Goal: Information Seeking & Learning: Find contact information

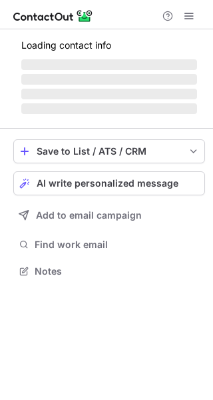
scroll to position [322, 213]
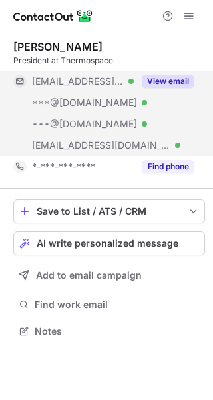
click at [161, 77] on button "View email" at bounding box center [168, 81] width 53 height 13
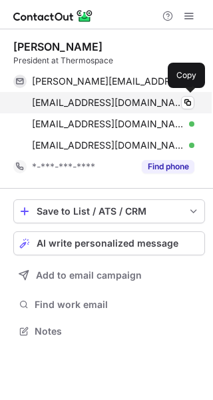
click at [94, 104] on span "[EMAIL_ADDRESS][DOMAIN_NAME]" at bounding box center [108, 103] width 153 height 12
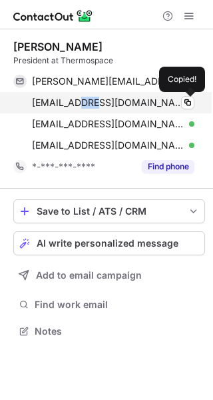
click at [94, 104] on span "[EMAIL_ADDRESS][DOMAIN_NAME]" at bounding box center [108, 103] width 153 height 12
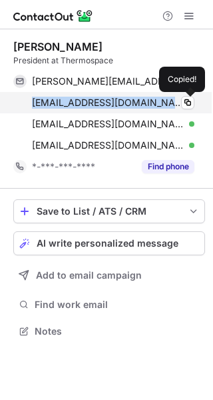
click at [94, 104] on span "[EMAIL_ADDRESS][DOMAIN_NAME]" at bounding box center [108, 103] width 153 height 12
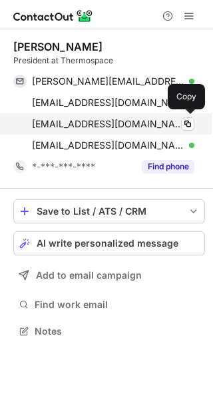
click at [89, 123] on span "[EMAIL_ADDRESS][DOMAIN_NAME]" at bounding box center [108, 124] width 153 height 12
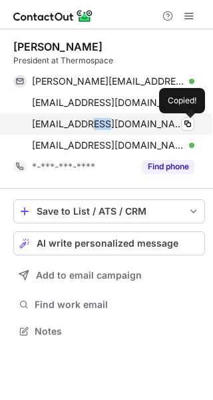
click at [89, 123] on span "[EMAIL_ADDRESS][DOMAIN_NAME]" at bounding box center [108, 124] width 153 height 12
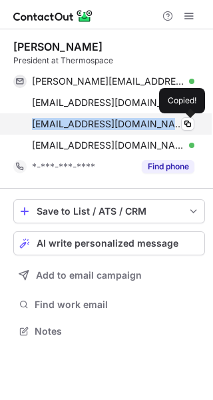
click at [89, 123] on span "[EMAIL_ADDRESS][DOMAIN_NAME]" at bounding box center [108, 124] width 153 height 12
copy span "[EMAIL_ADDRESS][DOMAIN_NAME]"
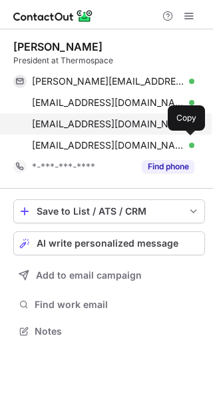
scroll to position [322, 213]
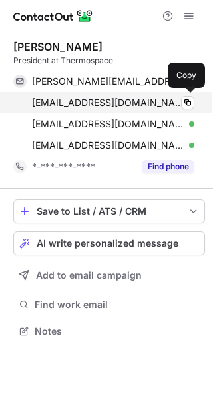
click at [105, 103] on span "[EMAIL_ADDRESS][DOMAIN_NAME]" at bounding box center [108, 103] width 153 height 12
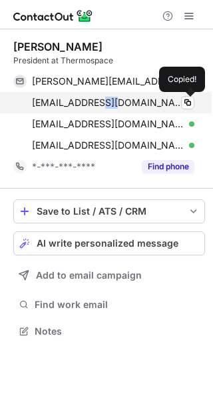
click at [105, 103] on span "[EMAIL_ADDRESS][DOMAIN_NAME]" at bounding box center [108, 103] width 153 height 12
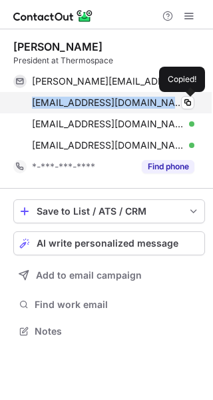
click at [105, 103] on span "[EMAIL_ADDRESS][DOMAIN_NAME]" at bounding box center [108, 103] width 153 height 12
copy span "[EMAIL_ADDRESS][DOMAIN_NAME]"
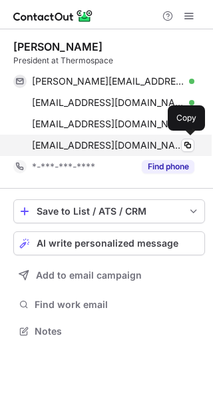
click at [108, 147] on span "[EMAIL_ADDRESS][DOMAIN_NAME]" at bounding box center [108, 145] width 153 height 12
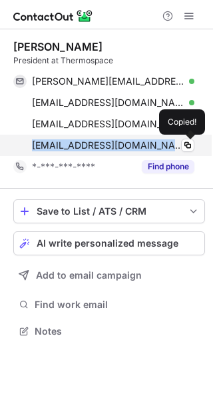
click at [108, 147] on span "[EMAIL_ADDRESS][DOMAIN_NAME]" at bounding box center [108, 145] width 153 height 12
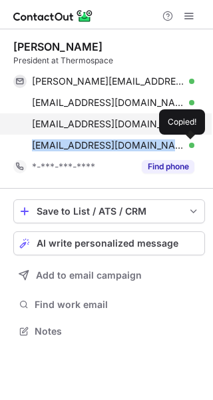
copy span "[EMAIL_ADDRESS][DOMAIN_NAME]"
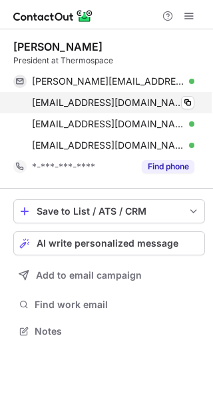
scroll to position [322, 213]
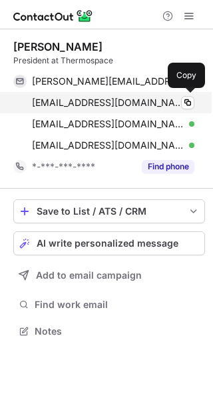
click at [80, 104] on span "[EMAIL_ADDRESS][DOMAIN_NAME]" at bounding box center [108, 103] width 153 height 12
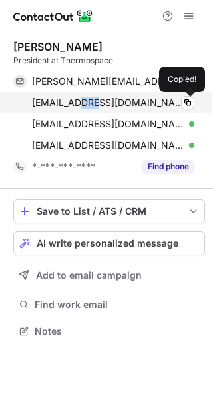
click at [80, 104] on span "[EMAIL_ADDRESS][DOMAIN_NAME]" at bounding box center [108, 103] width 153 height 12
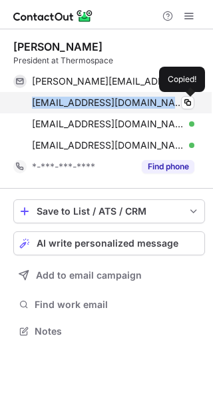
click at [80, 104] on span "[EMAIL_ADDRESS][DOMAIN_NAME]" at bounding box center [108, 103] width 153 height 12
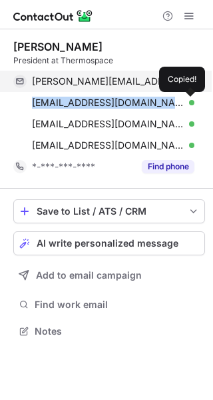
copy span "[EMAIL_ADDRESS][DOMAIN_NAME]"
